Goal: Task Accomplishment & Management: Use online tool/utility

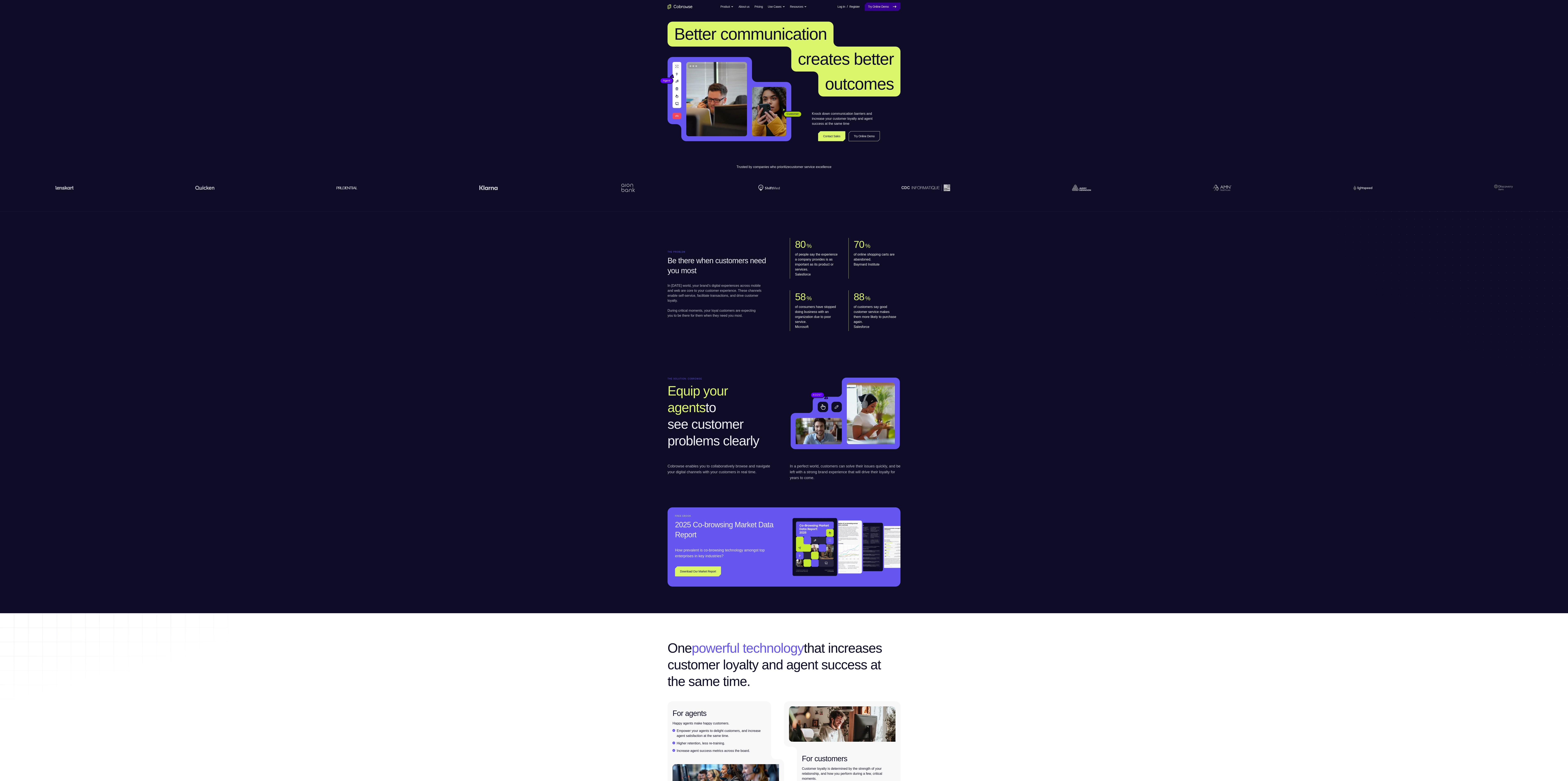
click at [581, 4] on link "Try Online Demo" at bounding box center [882, 7] width 36 height 9
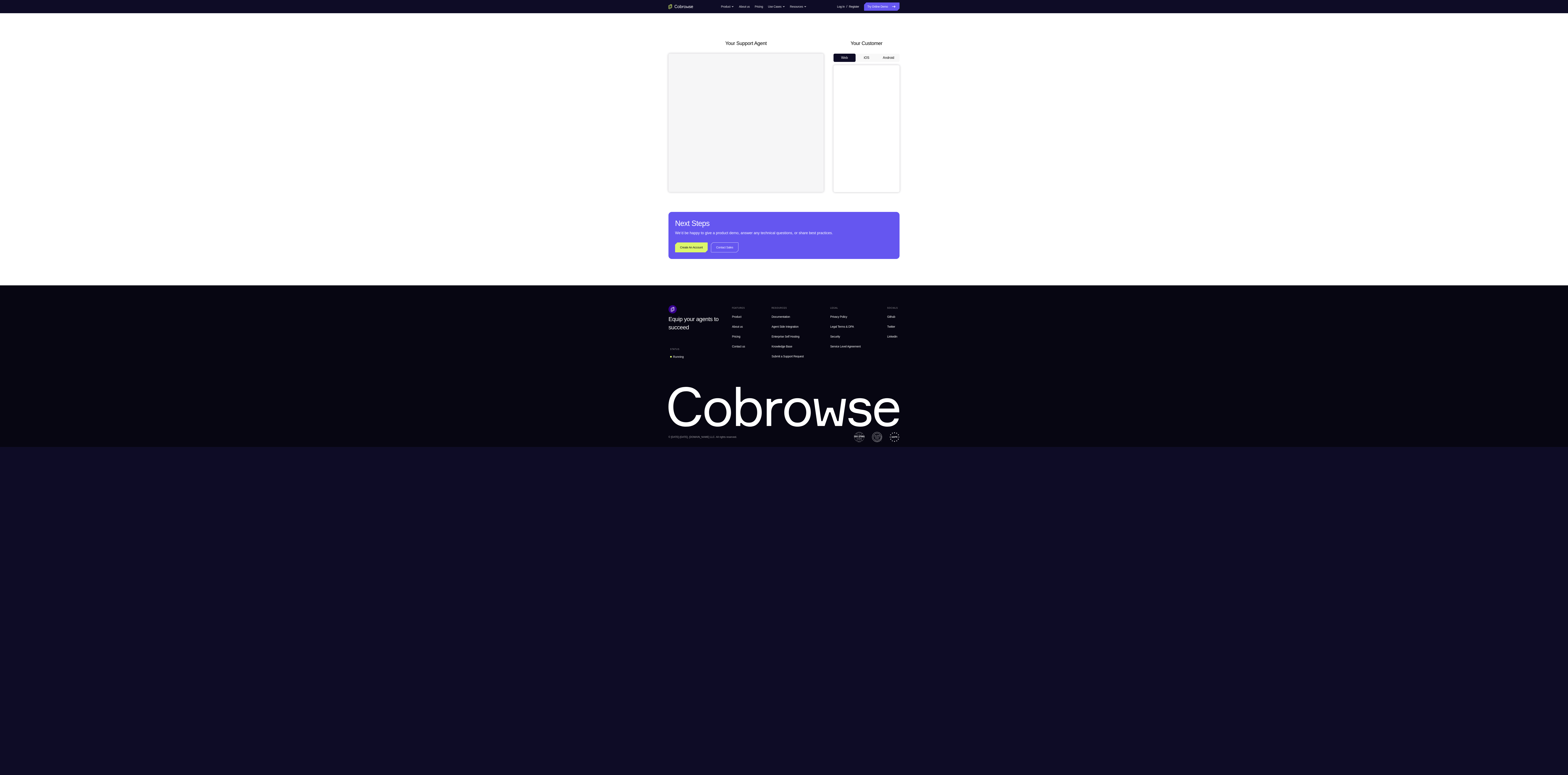
click at [896, 57] on button "Android" at bounding box center [889, 58] width 22 height 9
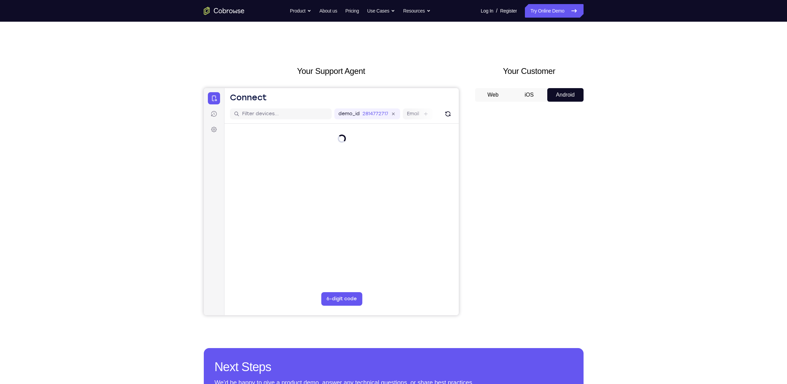
click at [521, 95] on button "iOS" at bounding box center [529, 95] width 36 height 14
click at [544, 94] on button "iOS" at bounding box center [529, 95] width 36 height 14
click at [557, 94] on button "Android" at bounding box center [565, 95] width 36 height 14
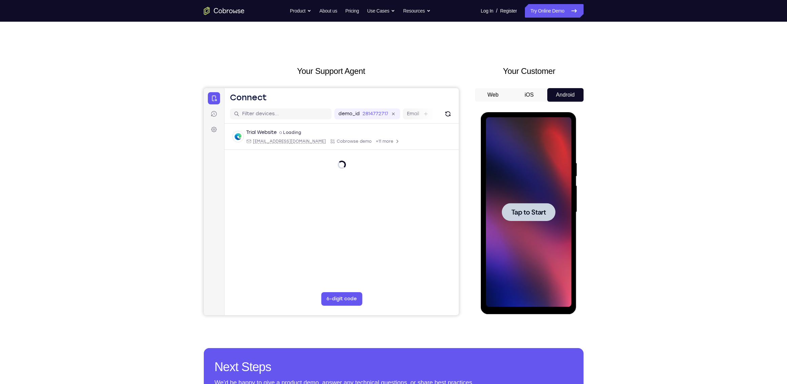
click at [516, 221] on div at bounding box center [528, 212] width 85 height 190
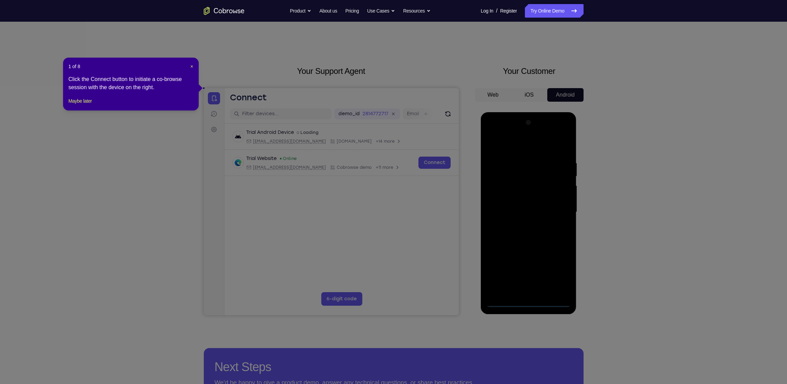
drag, startPoint x: 89, startPoint y: 106, endPoint x: 138, endPoint y: 110, distance: 49.3
click at [89, 105] on button "Maybe later" at bounding box center [79, 101] width 23 height 8
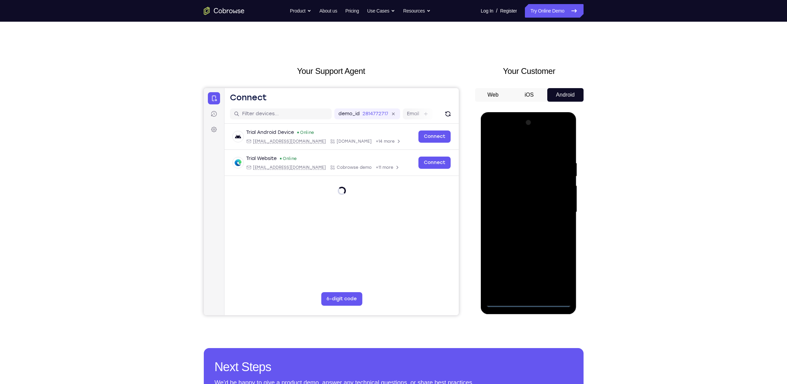
click at [528, 300] on div at bounding box center [528, 212] width 85 height 190
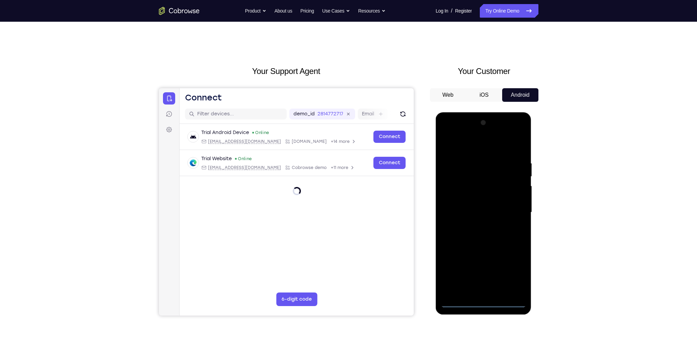
click at [510, 274] on div at bounding box center [483, 212] width 85 height 190
click at [481, 305] on div at bounding box center [483, 212] width 85 height 190
click at [515, 270] on div at bounding box center [483, 212] width 85 height 190
click at [481, 149] on div at bounding box center [483, 212] width 85 height 190
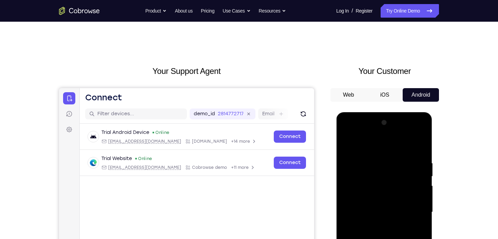
click at [378, 146] on div at bounding box center [383, 212] width 85 height 190
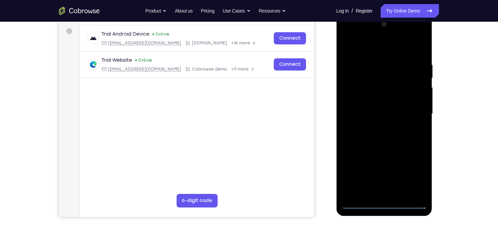
scroll to position [108, 0]
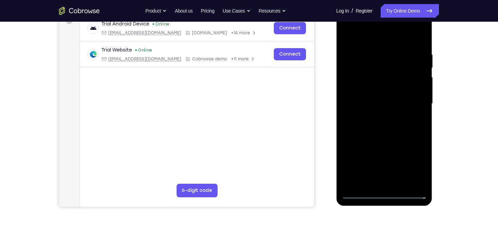
drag, startPoint x: 413, startPoint y: 99, endPoint x: 558, endPoint y: 19, distance: 165.8
click at [413, 99] on div at bounding box center [383, 104] width 85 height 190
click at [377, 117] on div at bounding box center [383, 104] width 85 height 190
click at [378, 116] on div at bounding box center [383, 104] width 85 height 190
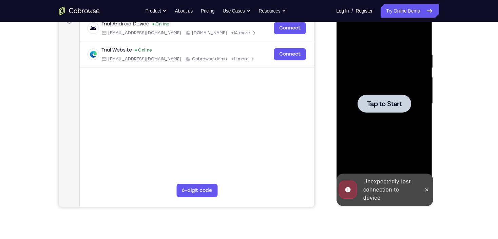
click at [390, 103] on span "Tap to Start" at bounding box center [383, 103] width 35 height 7
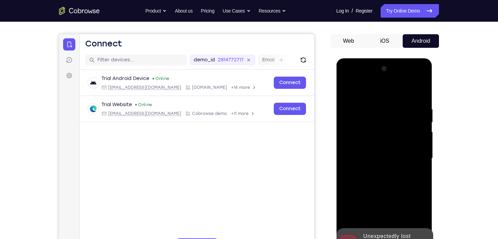
scroll to position [54, 0]
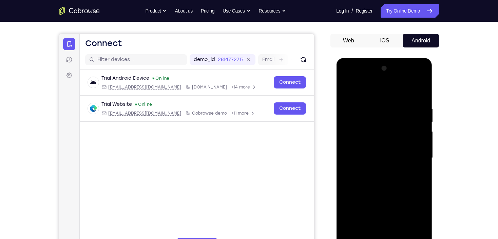
drag, startPoint x: 377, startPoint y: 39, endPoint x: 382, endPoint y: 40, distance: 5.1
click at [377, 39] on button "iOS" at bounding box center [384, 41] width 36 height 14
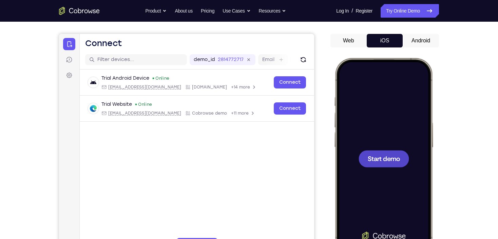
click at [417, 37] on button "Android" at bounding box center [420, 41] width 36 height 14
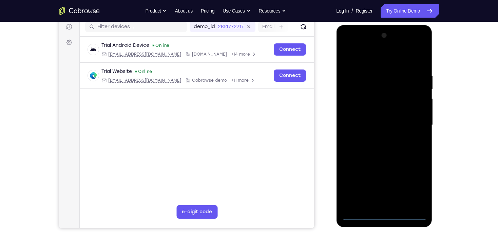
scroll to position [136, 0]
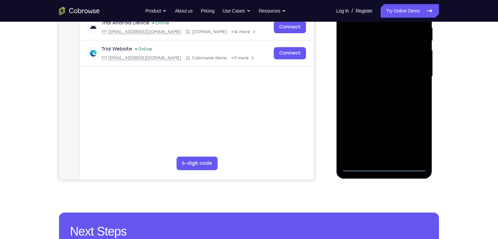
click at [385, 165] on div at bounding box center [383, 77] width 85 height 190
click at [411, 139] on div at bounding box center [383, 77] width 85 height 190
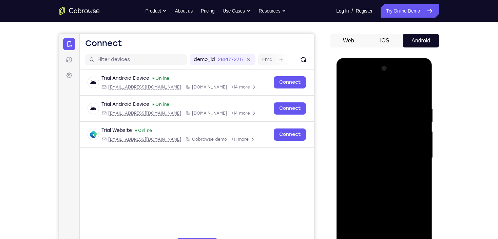
click at [380, 94] on div at bounding box center [383, 158] width 85 height 190
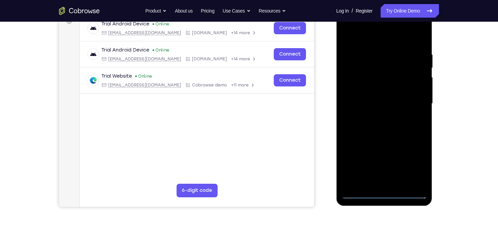
click at [410, 100] on div at bounding box center [383, 104] width 85 height 190
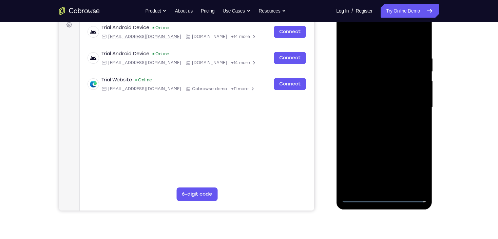
scroll to position [54, 0]
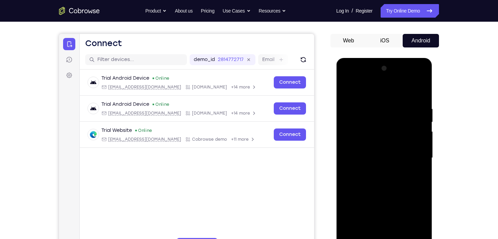
click at [375, 171] on div at bounding box center [383, 158] width 85 height 190
click at [378, 170] on div at bounding box center [383, 158] width 85 height 190
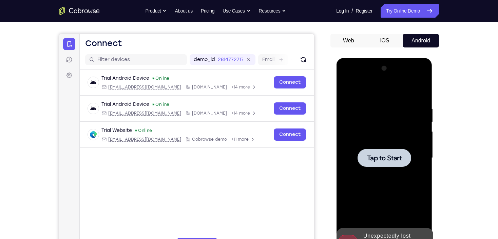
drag, startPoint x: 371, startPoint y: 158, endPoint x: 340, endPoint y: 134, distance: 38.9
click at [371, 158] on span "Tap to Start" at bounding box center [383, 158] width 35 height 7
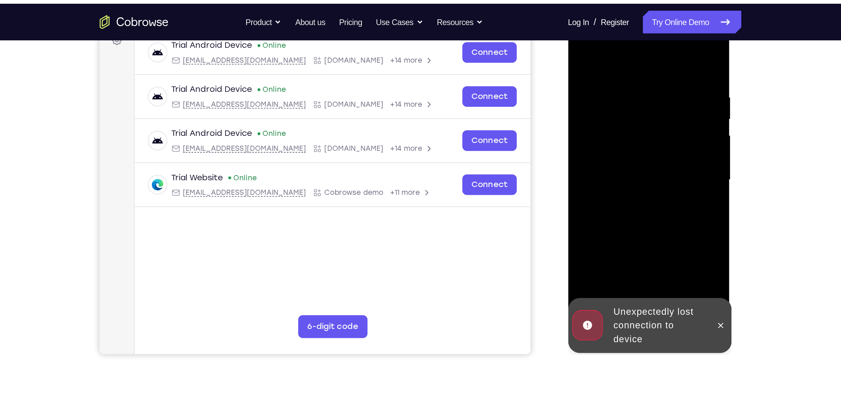
scroll to position [108, 0]
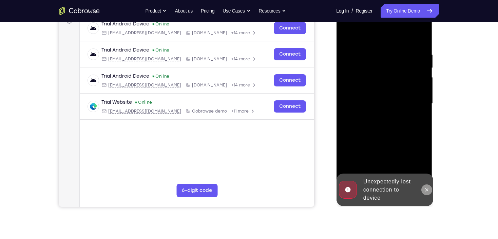
click at [423, 187] on icon at bounding box center [425, 189] width 5 height 5
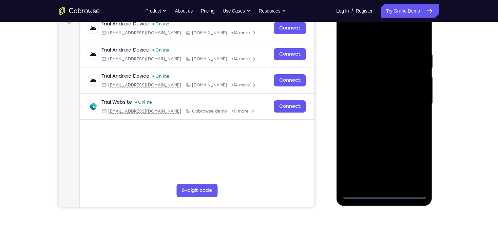
click at [383, 193] on div at bounding box center [383, 104] width 85 height 190
click at [415, 167] on div at bounding box center [383, 104] width 85 height 190
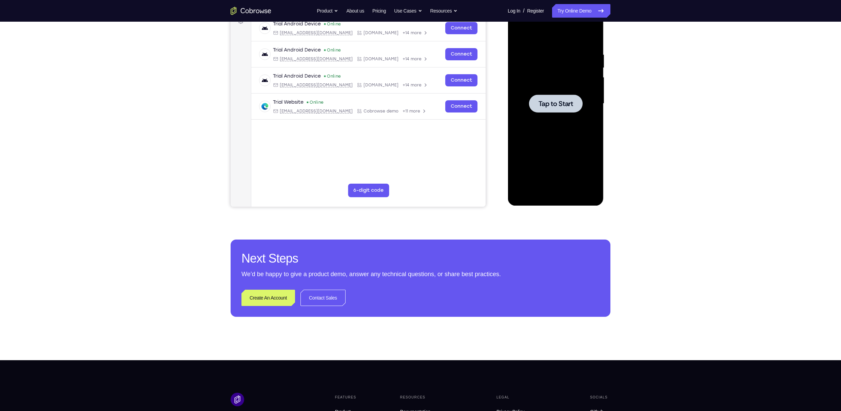
click at [560, 91] on div at bounding box center [554, 104] width 85 height 190
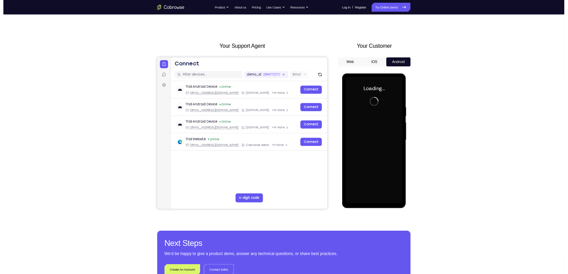
scroll to position [0, 0]
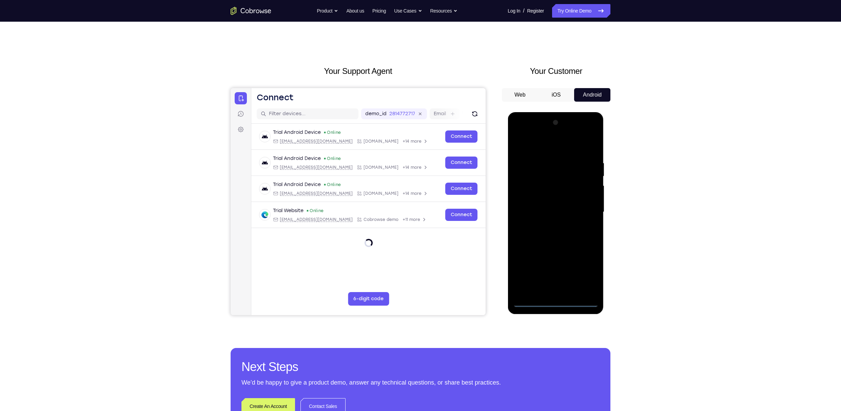
click at [556, 302] on div at bounding box center [554, 212] width 85 height 190
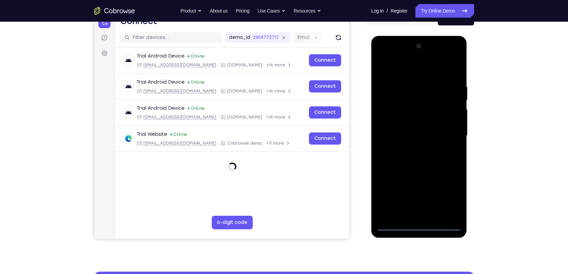
scroll to position [123, 0]
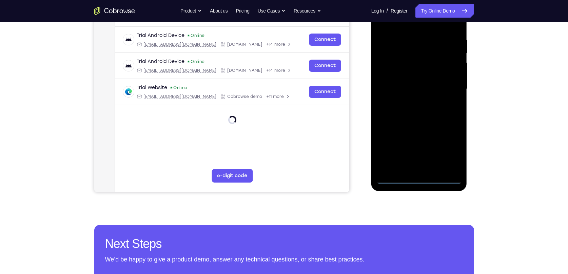
click at [420, 179] on div at bounding box center [418, 89] width 85 height 190
click at [453, 152] on div at bounding box center [418, 89] width 85 height 190
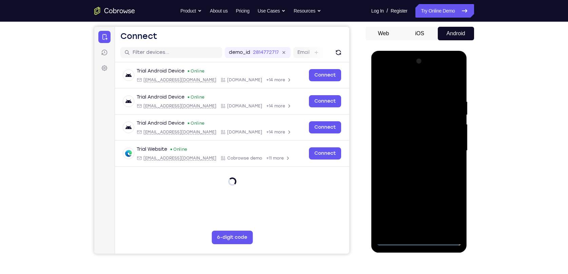
click at [450, 210] on div at bounding box center [418, 151] width 85 height 190
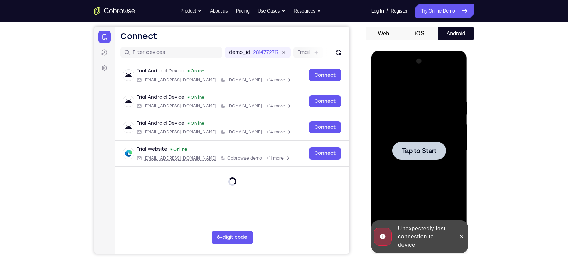
click at [416, 145] on div at bounding box center [419, 151] width 54 height 18
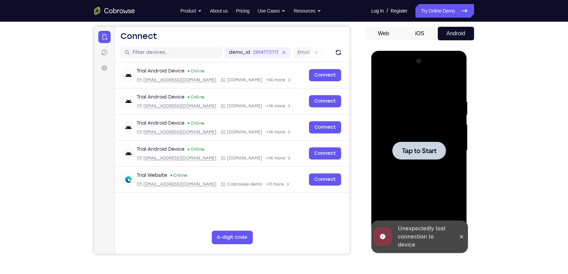
click at [442, 148] on div at bounding box center [419, 151] width 54 height 18
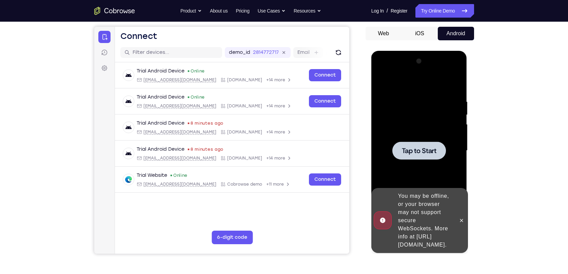
click at [435, 129] on div at bounding box center [418, 151] width 85 height 190
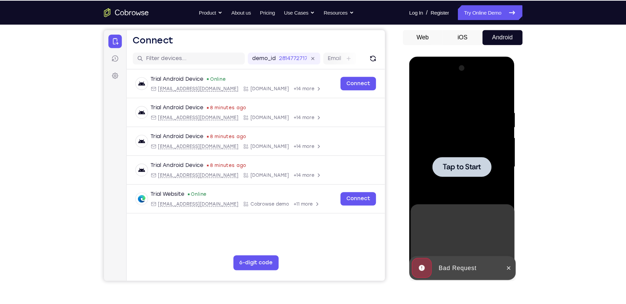
scroll to position [0, 0]
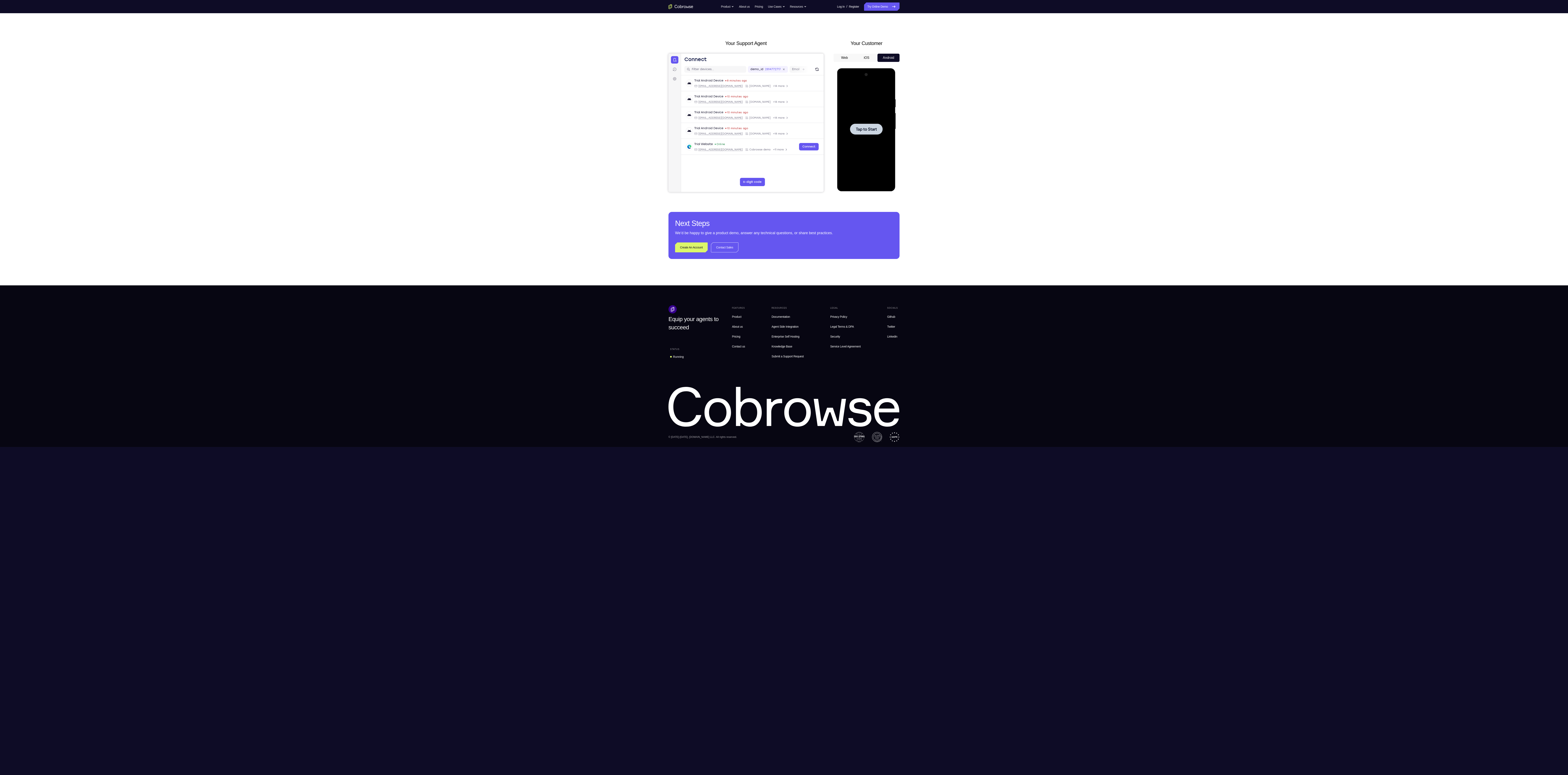
click at [878, 169] on div at bounding box center [866, 129] width 52 height 116
click at [857, 132] on span "Tap to Start" at bounding box center [866, 129] width 21 height 4
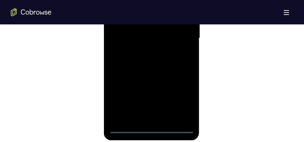
scroll to position [452, 0]
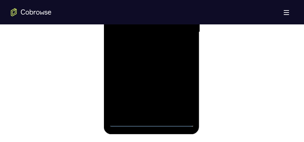
click at [152, 123] on div at bounding box center [151, 32] width 85 height 190
click at [184, 91] on div at bounding box center [151, 32] width 85 height 190
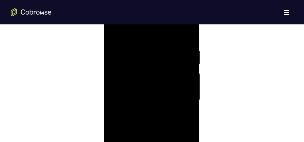
scroll to position [367, 0]
click at [154, 52] on div at bounding box center [151, 117] width 85 height 190
click at [180, 114] on div at bounding box center [151, 117] width 85 height 190
click at [153, 110] on div at bounding box center [151, 49] width 85 height 190
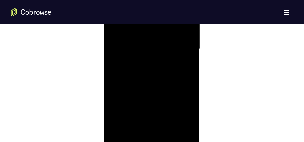
click at [146, 63] on div at bounding box center [151, 49] width 85 height 190
click at [145, 96] on div at bounding box center [151, 83] width 85 height 190
click at [147, 56] on div at bounding box center [151, 83] width 85 height 190
click at [153, 84] on div at bounding box center [151, 83] width 85 height 190
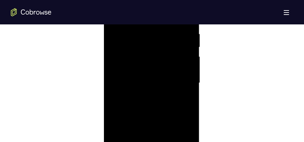
click at [152, 104] on div at bounding box center [151, 83] width 85 height 190
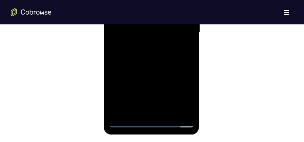
scroll to position [452, 0]
click at [167, 112] on div at bounding box center [151, 32] width 85 height 190
click at [155, 61] on div at bounding box center [151, 32] width 85 height 190
click at [168, 112] on div at bounding box center [151, 32] width 85 height 190
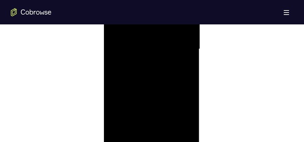
scroll to position [401, 0]
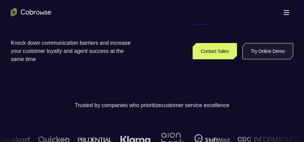
scroll to position [153, 0]
click at [268, 46] on link "Try Online Demo" at bounding box center [268, 51] width 51 height 16
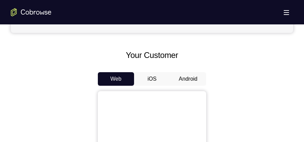
scroll to position [288, 0]
click at [191, 78] on button "Android" at bounding box center [188, 79] width 36 height 14
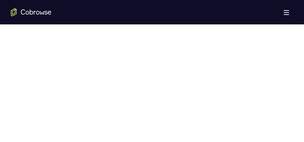
scroll to position [0, 0]
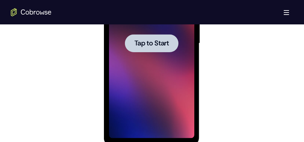
click at [161, 46] on span "Tap to Start" at bounding box center [151, 43] width 35 height 7
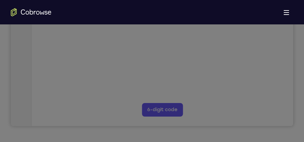
scroll to position [153, 0]
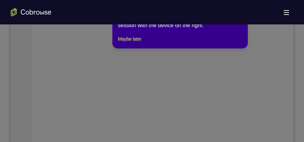
click at [131, 40] on div "1 of 8 × Click the Connect button to initiate a co-browse session with the devi…" at bounding box center [181, 22] width 136 height 53
click at [130, 43] on button "Maybe later" at bounding box center [129, 39] width 23 height 8
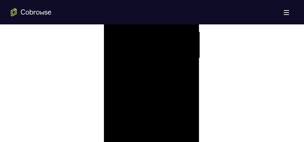
scroll to position [458, 0]
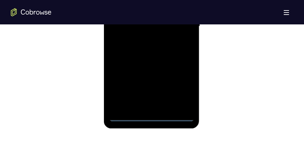
click at [151, 117] on div at bounding box center [151, 27] width 85 height 190
click at [183, 89] on div at bounding box center [151, 27] width 85 height 190
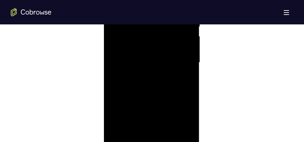
scroll to position [373, 0]
click at [136, 47] on div at bounding box center [151, 111] width 85 height 190
click at [183, 110] on div at bounding box center [151, 111] width 85 height 190
click at [145, 124] on div at bounding box center [151, 111] width 85 height 190
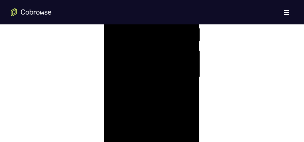
click at [147, 70] on div at bounding box center [151, 77] width 85 height 190
click at [148, 78] on div at bounding box center [151, 77] width 85 height 190
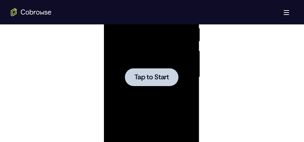
click at [139, 74] on span "Tap to Start" at bounding box center [151, 77] width 35 height 7
click at [157, 78] on span "Tap to Start" at bounding box center [151, 77] width 35 height 7
click at [176, 73] on div at bounding box center [152, 77] width 54 height 18
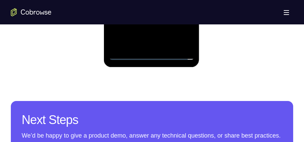
scroll to position [508, 0]
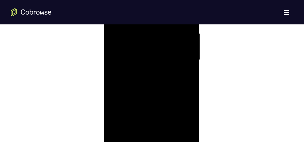
scroll to position [424, 0]
click at [181, 120] on div at bounding box center [151, 60] width 85 height 190
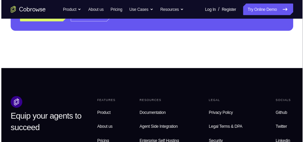
scroll to position [390, 0]
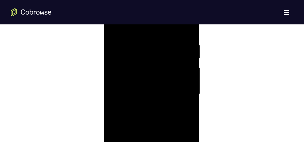
click at [180, 92] on div at bounding box center [151, 94] width 85 height 190
click at [146, 106] on div at bounding box center [151, 94] width 85 height 190
click at [155, 81] on div at bounding box center [151, 94] width 85 height 190
click at [160, 89] on div at bounding box center [151, 94] width 85 height 190
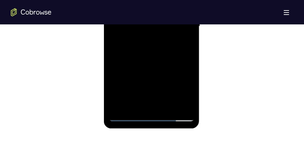
click at [128, 118] on div at bounding box center [151, 27] width 85 height 190
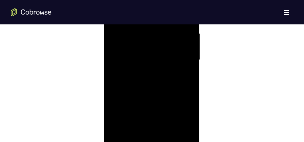
scroll to position [424, 0]
click at [145, 77] on div at bounding box center [151, 60] width 85 height 190
click at [161, 82] on div at bounding box center [151, 60] width 85 height 190
click at [142, 56] on div at bounding box center [151, 60] width 85 height 190
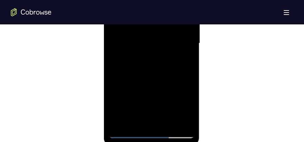
click at [127, 134] on div at bounding box center [151, 43] width 85 height 190
click at [151, 56] on div at bounding box center [151, 43] width 85 height 190
click at [156, 61] on div at bounding box center [151, 77] width 85 height 190
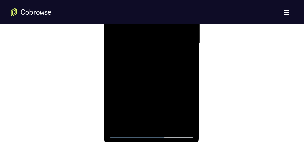
click at [167, 126] on div at bounding box center [151, 43] width 85 height 190
click at [152, 98] on div at bounding box center [151, 60] width 85 height 190
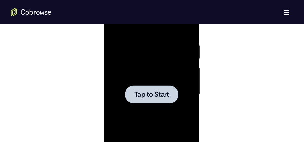
scroll to position [373, 0]
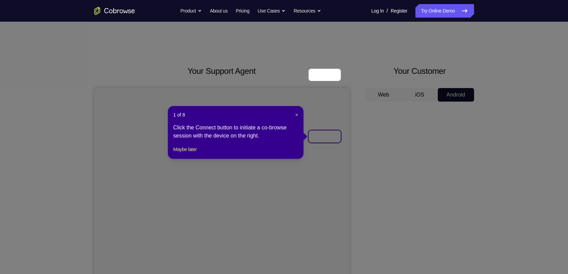
scroll to position [61, 0]
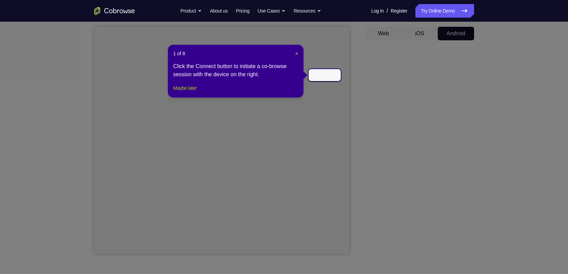
click at [190, 92] on button "Maybe later" at bounding box center [184, 88] width 23 height 8
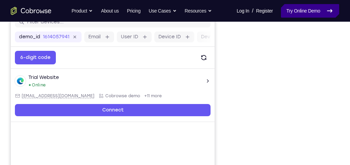
scroll to position [192, 0]
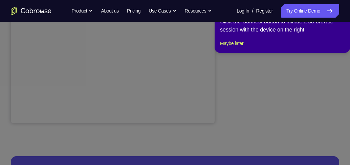
click at [202, 42] on icon at bounding box center [177, 82] width 354 height 165
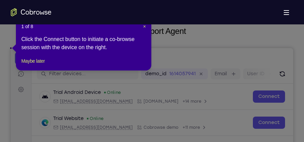
scroll to position [0, 0]
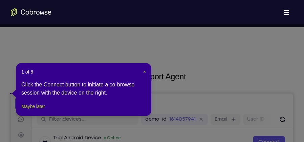
drag, startPoint x: 34, startPoint y: 115, endPoint x: 29, endPoint y: 3, distance: 111.2
click at [34, 110] on button "Maybe later" at bounding box center [32, 106] width 23 height 8
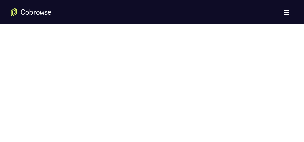
scroll to position [407, 0]
click at [23, 12] on icon "Go to the home page" at bounding box center [31, 12] width 41 height 8
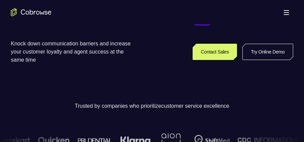
scroll to position [153, 0]
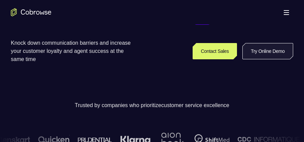
click at [255, 49] on link "Try Online Demo" at bounding box center [268, 51] width 51 height 16
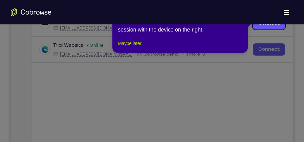
click at [134, 47] on button "Maybe later" at bounding box center [129, 43] width 23 height 8
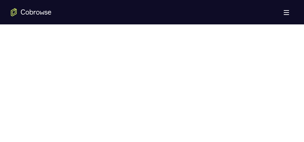
scroll to position [407, 0]
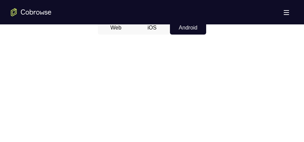
scroll to position [339, 0]
click at [159, 27] on button "iOS" at bounding box center [152, 28] width 36 height 14
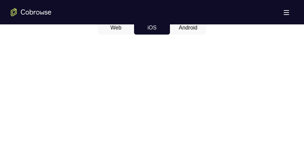
click at [182, 26] on button "Android" at bounding box center [188, 28] width 36 height 14
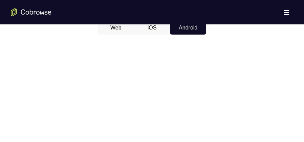
click at [149, 23] on div "Open main menu" at bounding box center [152, 12] width 304 height 24
click at [168, 28] on button "iOS" at bounding box center [152, 28] width 36 height 14
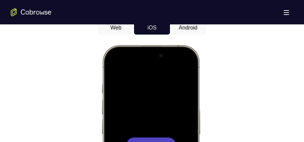
click at [178, 26] on button "Android" at bounding box center [188, 28] width 36 height 14
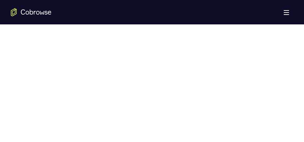
scroll to position [407, 0]
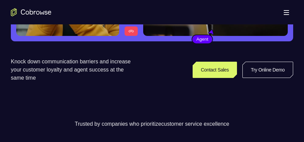
scroll to position [136, 0]
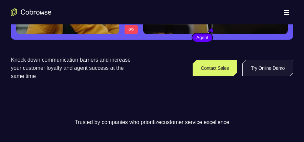
click at [264, 71] on link "Try Online Demo" at bounding box center [268, 68] width 51 height 16
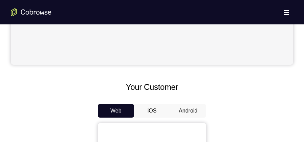
scroll to position [305, 0]
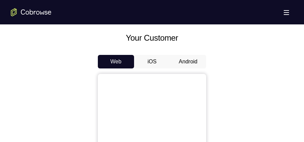
click at [185, 63] on button "Android" at bounding box center [188, 62] width 36 height 14
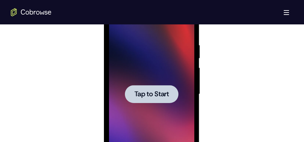
scroll to position [0, 0]
click at [164, 97] on span "Tap to Start" at bounding box center [151, 94] width 35 height 7
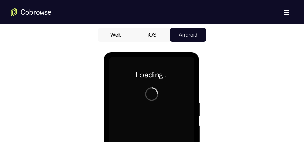
scroll to position [288, 0]
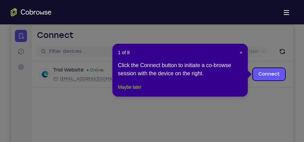
click at [130, 91] on button "Maybe later" at bounding box center [129, 87] width 23 height 8
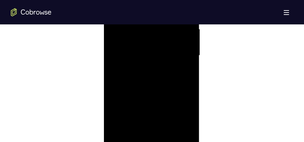
scroll to position [475, 0]
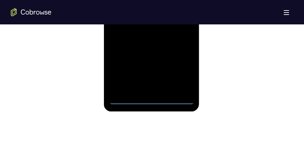
click at [149, 100] on div at bounding box center [151, 10] width 85 height 190
click at [181, 70] on div at bounding box center [151, 10] width 85 height 190
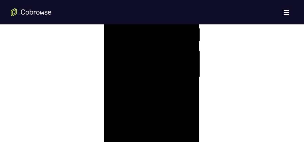
scroll to position [356, 0]
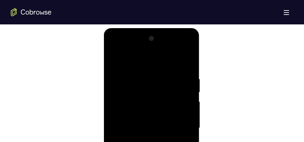
click at [151, 63] on div at bounding box center [151, 128] width 85 height 190
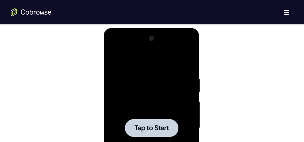
click at [158, 115] on div at bounding box center [151, 128] width 85 height 190
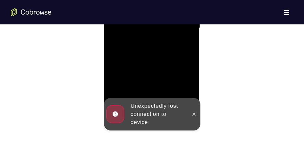
scroll to position [458, 0]
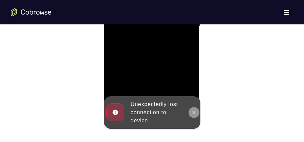
click at [190, 110] on button at bounding box center [193, 112] width 11 height 11
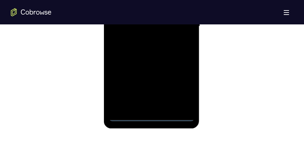
click at [153, 115] on div at bounding box center [151, 27] width 85 height 190
click at [180, 86] on div at bounding box center [151, 27] width 85 height 190
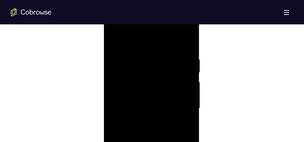
scroll to position [356, 0]
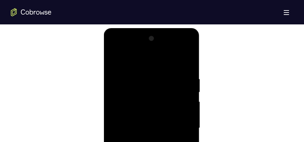
click at [137, 59] on div at bounding box center [151, 128] width 85 height 190
click at [152, 62] on div at bounding box center [151, 128] width 85 height 190
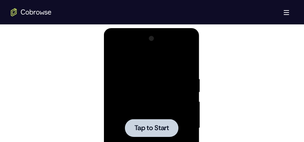
click at [155, 130] on span "Tap to Start" at bounding box center [151, 128] width 35 height 7
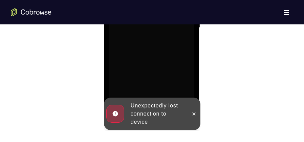
scroll to position [458, 0]
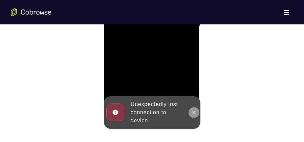
click at [193, 111] on icon at bounding box center [194, 112] width 3 height 3
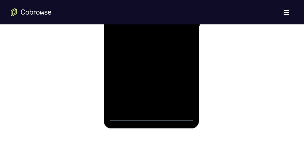
click at [154, 117] on div at bounding box center [151, 27] width 85 height 190
click at [177, 90] on div at bounding box center [151, 27] width 85 height 190
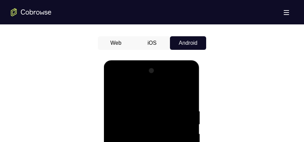
scroll to position [322, 0]
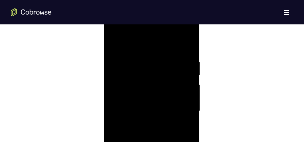
click at [183, 109] on div at bounding box center [151, 111] width 85 height 190
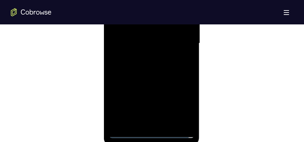
click at [160, 123] on div at bounding box center [151, 43] width 85 height 190
click at [144, 38] on div at bounding box center [151, 43] width 85 height 190
click at [148, 44] on div at bounding box center [151, 43] width 85 height 190
click at [179, 65] on div at bounding box center [151, 43] width 85 height 190
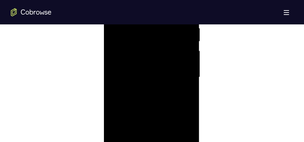
click at [158, 105] on div at bounding box center [151, 77] width 85 height 190
click at [156, 105] on div at bounding box center [151, 77] width 85 height 190
click at [192, 93] on div at bounding box center [151, 77] width 85 height 190
click at [189, 95] on div at bounding box center [151, 77] width 85 height 190
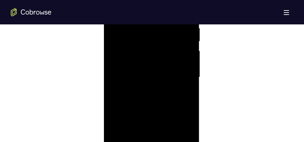
drag, startPoint x: 167, startPoint y: 97, endPoint x: 167, endPoint y: 56, distance: 40.7
click at [167, 56] on div at bounding box center [151, 77] width 85 height 190
drag, startPoint x: 171, startPoint y: 99, endPoint x: 167, endPoint y: 49, distance: 49.3
click at [167, 49] on div at bounding box center [151, 77] width 85 height 190
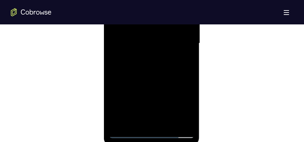
click at [188, 122] on div at bounding box center [151, 43] width 85 height 190
click at [190, 115] on div at bounding box center [151, 43] width 85 height 190
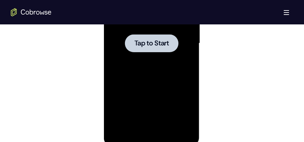
click at [175, 51] on div at bounding box center [152, 43] width 54 height 18
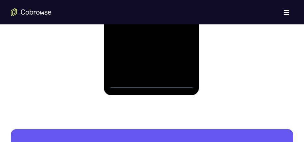
scroll to position [491, 0]
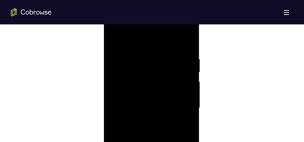
scroll to position [373, 0]
click at [155, 44] on div at bounding box center [151, 111] width 85 height 190
click at [180, 106] on div at bounding box center [151, 111] width 85 height 190
click at [142, 123] on div at bounding box center [151, 111] width 85 height 190
click at [157, 106] on div at bounding box center [151, 111] width 85 height 190
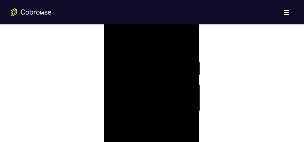
click at [153, 112] on div at bounding box center [151, 111] width 85 height 190
click at [167, 99] on div at bounding box center [151, 77] width 85 height 190
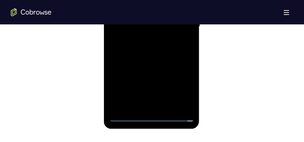
scroll to position [441, 0]
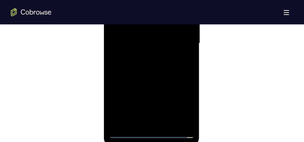
click at [155, 66] on div at bounding box center [151, 43] width 85 height 190
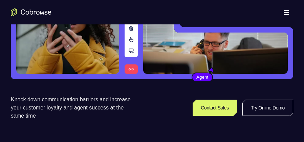
scroll to position [119, 0]
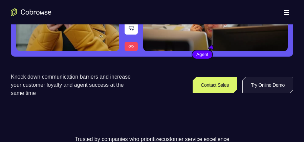
click at [259, 85] on link "Try Online Demo" at bounding box center [268, 85] width 51 height 16
click at [281, 87] on link "Try Online Demo" at bounding box center [268, 85] width 51 height 16
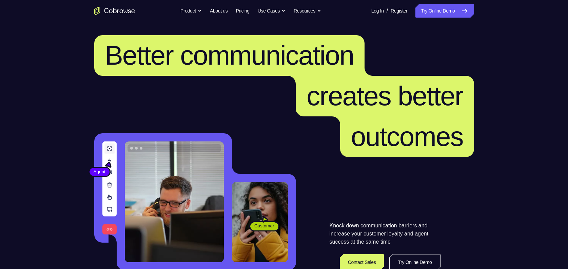
click at [450, 9] on link "Try Online Demo" at bounding box center [444, 11] width 58 height 14
click at [442, 14] on link "Try Online Demo" at bounding box center [444, 11] width 58 height 14
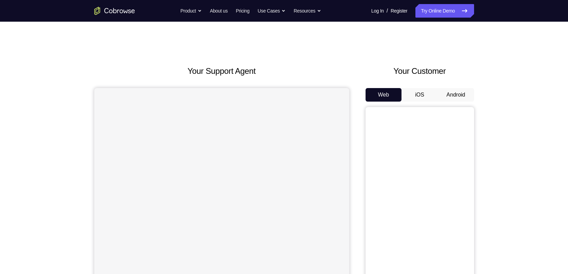
click at [451, 98] on button "Android" at bounding box center [456, 95] width 36 height 14
click at [421, 93] on button "iOS" at bounding box center [419, 95] width 36 height 14
click at [445, 95] on button "Android" at bounding box center [456, 95] width 36 height 14
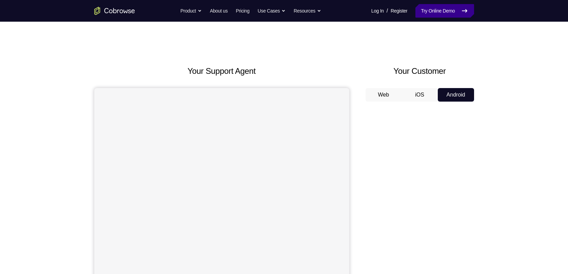
click at [444, 14] on link "Try Online Demo" at bounding box center [444, 11] width 58 height 14
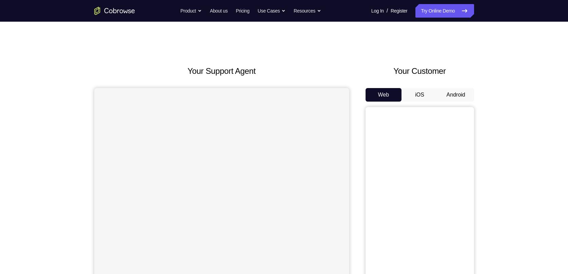
click at [460, 92] on button "Android" at bounding box center [456, 95] width 36 height 14
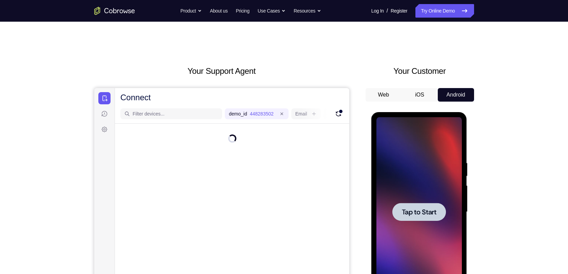
click at [428, 195] on div at bounding box center [418, 212] width 85 height 190
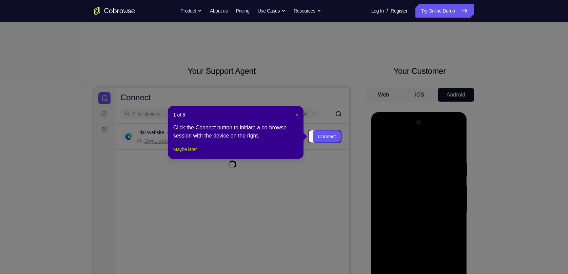
click at [188, 154] on button "Maybe later" at bounding box center [184, 149] width 23 height 8
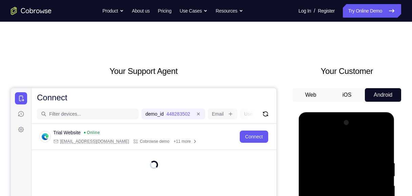
scroll to position [158, 0]
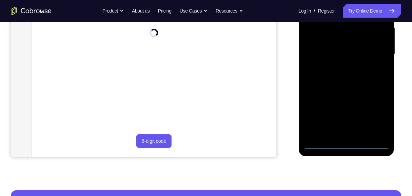
click at [349, 144] on div at bounding box center [345, 54] width 85 height 190
click at [375, 115] on div at bounding box center [345, 54] width 85 height 190
click at [375, 116] on div at bounding box center [345, 54] width 85 height 190
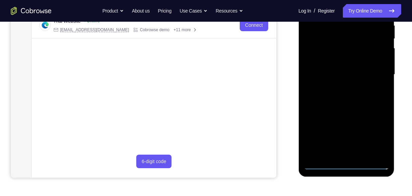
scroll to position [113, 0]
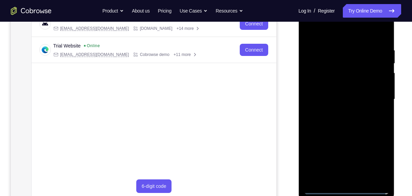
click at [327, 37] on div at bounding box center [345, 99] width 85 height 190
click at [374, 96] on div at bounding box center [345, 99] width 85 height 190
drag, startPoint x: 338, startPoint y: 110, endPoint x: 578, endPoint y: 69, distance: 243.1
click at [338, 110] on div at bounding box center [345, 99] width 85 height 190
click at [341, 112] on div at bounding box center [345, 99] width 85 height 190
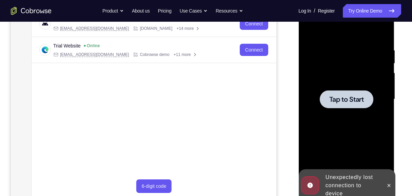
drag, startPoint x: 347, startPoint y: 95, endPoint x: 532, endPoint y: 0, distance: 208.4
click at [347, 96] on span "Tap to Start" at bounding box center [346, 99] width 35 height 7
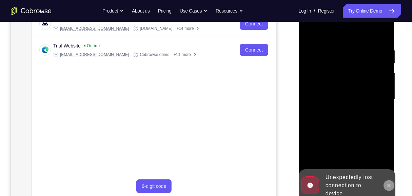
click at [390, 186] on icon at bounding box center [388, 185] width 5 height 5
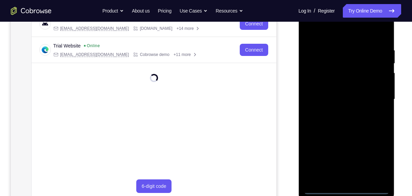
click at [348, 188] on div at bounding box center [345, 99] width 85 height 190
click at [379, 161] on div at bounding box center [345, 99] width 85 height 190
click at [378, 160] on div at bounding box center [345, 99] width 85 height 190
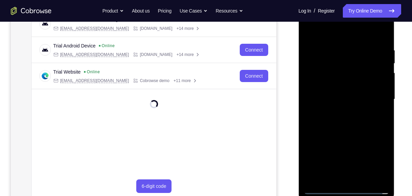
click at [377, 159] on div at bounding box center [345, 99] width 85 height 190
click at [334, 35] on div at bounding box center [345, 99] width 85 height 190
drag, startPoint x: 373, startPoint y: 97, endPoint x: 345, endPoint y: 81, distance: 31.3
click at [373, 97] on div at bounding box center [345, 99] width 85 height 190
click at [337, 112] on div at bounding box center [345, 99] width 85 height 190
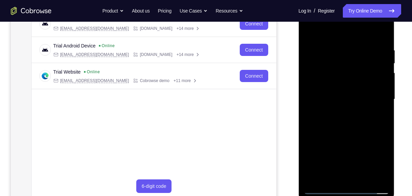
click at [322, 94] on div at bounding box center [345, 99] width 85 height 190
click at [330, 99] on div at bounding box center [345, 99] width 85 height 190
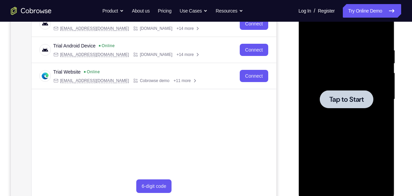
click at [369, 114] on div at bounding box center [345, 99] width 85 height 190
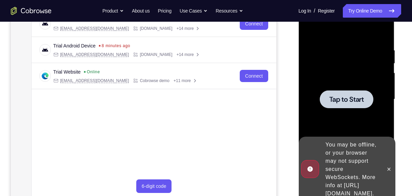
click at [349, 98] on span "Tap to Start" at bounding box center [346, 99] width 35 height 7
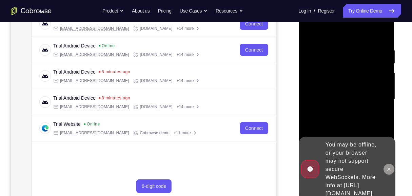
click at [387, 167] on icon at bounding box center [388, 168] width 5 height 5
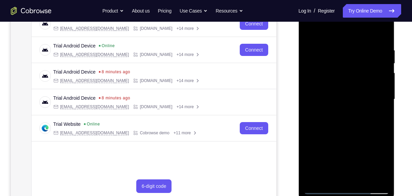
click at [345, 189] on div at bounding box center [345, 99] width 85 height 190
click at [346, 188] on div at bounding box center [345, 99] width 85 height 190
click at [373, 161] on div at bounding box center [345, 99] width 85 height 190
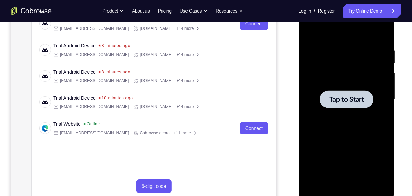
drag, startPoint x: 338, startPoint y: 102, endPoint x: 330, endPoint y: 94, distance: 10.8
click at [338, 102] on span "Tap to Start" at bounding box center [346, 99] width 35 height 7
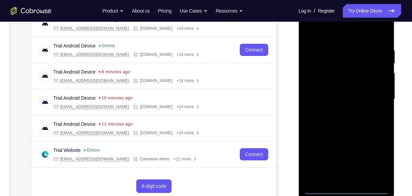
click at [345, 189] on div at bounding box center [345, 99] width 85 height 190
click at [371, 163] on div at bounding box center [345, 99] width 85 height 190
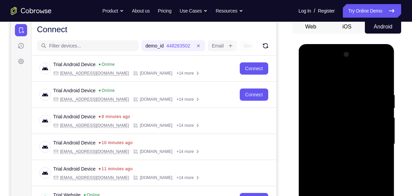
scroll to position [68, 0]
click at [329, 79] on div at bounding box center [345, 144] width 85 height 190
click at [340, 78] on div at bounding box center [345, 144] width 85 height 190
click at [374, 140] on div at bounding box center [345, 144] width 85 height 190
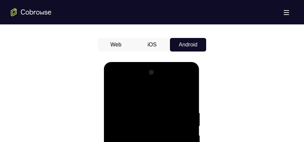
scroll to position [367, 0]
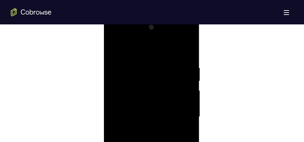
click at [181, 114] on div at bounding box center [151, 117] width 85 height 190
click at [180, 112] on div at bounding box center [151, 117] width 85 height 190
click at [145, 78] on div at bounding box center [151, 66] width 85 height 190
click at [147, 58] on div at bounding box center [151, 66] width 85 height 190
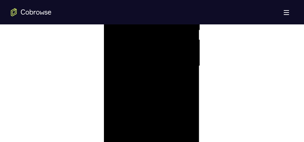
click at [153, 66] on div at bounding box center [151, 66] width 85 height 190
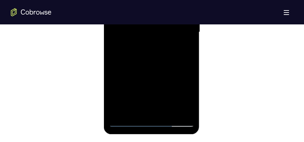
click at [167, 112] on div at bounding box center [151, 32] width 85 height 190
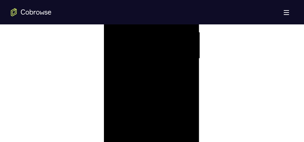
scroll to position [401, 0]
click at [155, 110] on div at bounding box center [151, 83] width 85 height 190
click at [188, 25] on div at bounding box center [151, 83] width 85 height 190
click at [146, 112] on div at bounding box center [151, 83] width 85 height 190
click at [157, 110] on div at bounding box center [151, 83] width 85 height 190
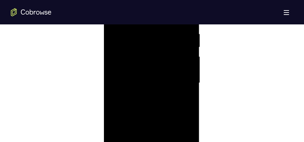
click at [146, 113] on div at bounding box center [151, 83] width 85 height 190
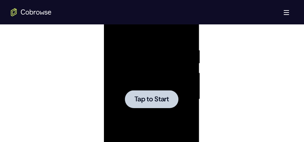
scroll to position [367, 0]
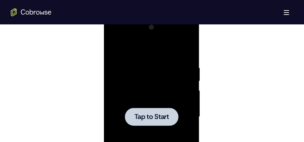
click at [160, 108] on div at bounding box center [152, 117] width 54 height 18
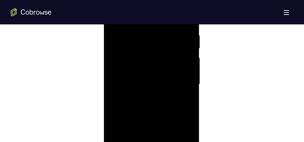
scroll to position [435, 0]
click at [152, 139] on div at bounding box center [151, 49] width 85 height 190
click at [179, 110] on div at bounding box center [151, 49] width 85 height 190
drag, startPoint x: 139, startPoint y: 36, endPoint x: 236, endPoint y: 23, distance: 98.1
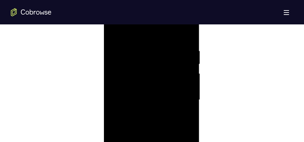
click at [139, 36] on div at bounding box center [151, 100] width 85 height 190
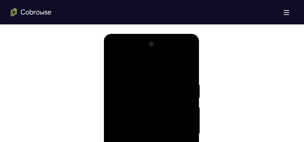
click at [179, 130] on div at bounding box center [151, 134] width 85 height 190
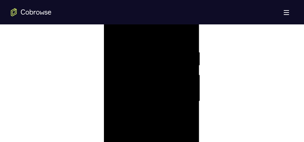
scroll to position [384, 0]
click at [146, 113] on div at bounding box center [151, 100] width 85 height 190
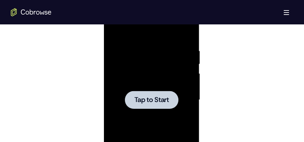
click at [136, 59] on div at bounding box center [151, 100] width 85 height 190
click at [146, 86] on div at bounding box center [151, 100] width 85 height 190
click at [178, 70] on div at bounding box center [151, 100] width 85 height 190
drag, startPoint x: 135, startPoint y: 69, endPoint x: 233, endPoint y: 18, distance: 111.4
click at [135, 69] on div at bounding box center [151, 100] width 85 height 190
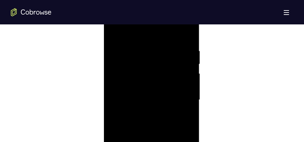
scroll to position [469, 0]
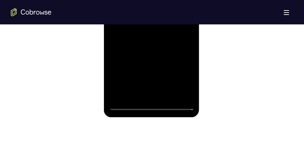
click at [154, 105] on div at bounding box center [151, 15] width 85 height 190
click at [183, 75] on div at bounding box center [151, 15] width 85 height 190
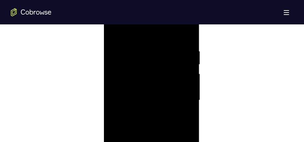
scroll to position [367, 0]
click at [141, 51] on div at bounding box center [151, 117] width 85 height 190
click at [181, 113] on div at bounding box center [151, 117] width 85 height 190
click at [143, 129] on div at bounding box center [151, 117] width 85 height 190
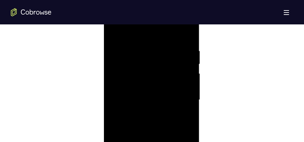
click at [148, 92] on div at bounding box center [151, 100] width 85 height 190
click at [160, 99] on div at bounding box center [151, 100] width 85 height 190
click at [152, 90] on div at bounding box center [151, 66] width 85 height 190
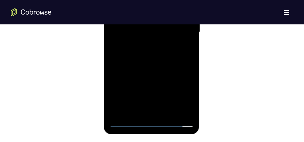
click at [168, 112] on div at bounding box center [151, 32] width 85 height 190
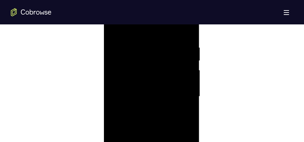
scroll to position [418, 0]
